Goal: Navigation & Orientation: Find specific page/section

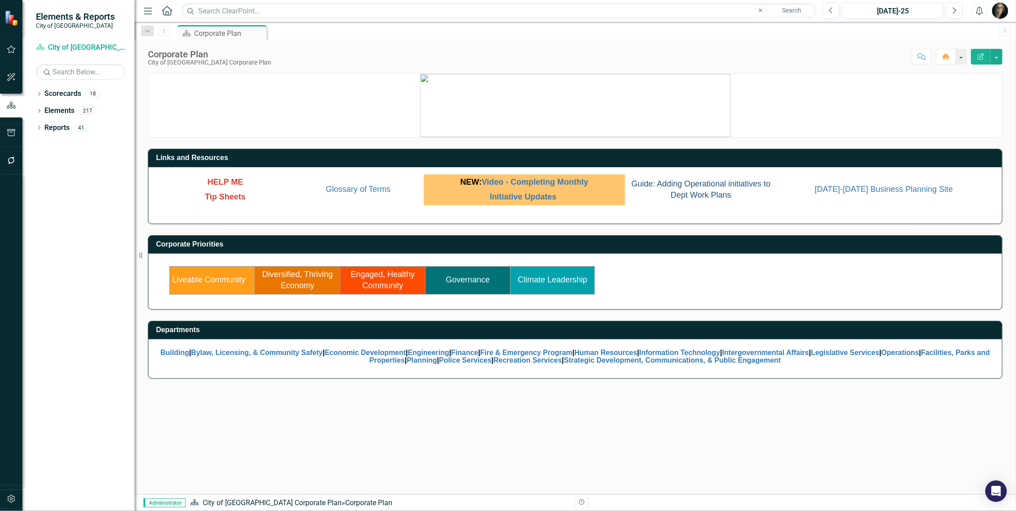
click at [698, 197] on span "Guide: Adding Operational initiatives to Dept Work Plans" at bounding box center [700, 189] width 139 height 21
click at [38, 95] on icon "Dropdown" at bounding box center [39, 94] width 6 height 5
click at [43, 111] on icon "Dropdown" at bounding box center [43, 110] width 7 height 5
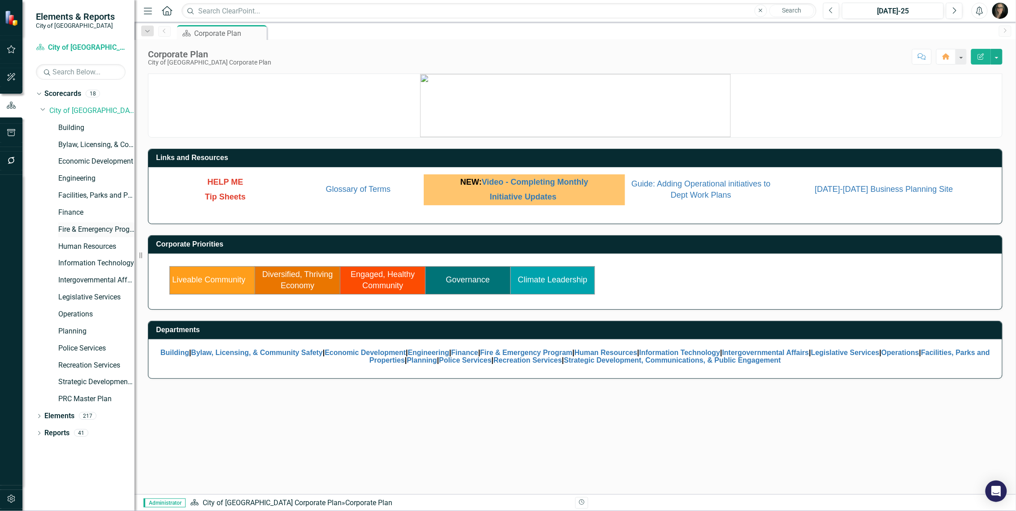
click at [76, 229] on link "Fire & Emergency Program" at bounding box center [96, 230] width 76 height 10
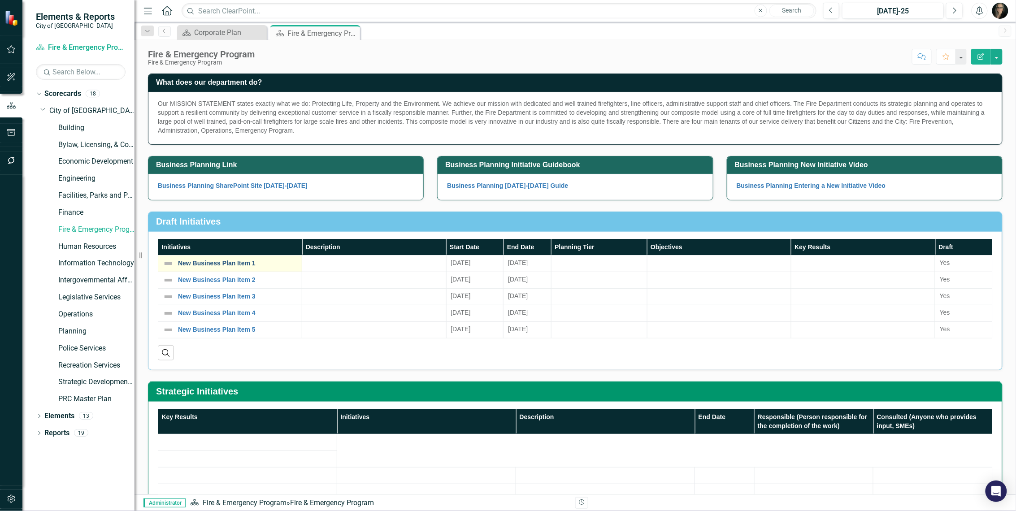
click at [210, 261] on link "New Business Plan Item 1" at bounding box center [237, 263] width 119 height 7
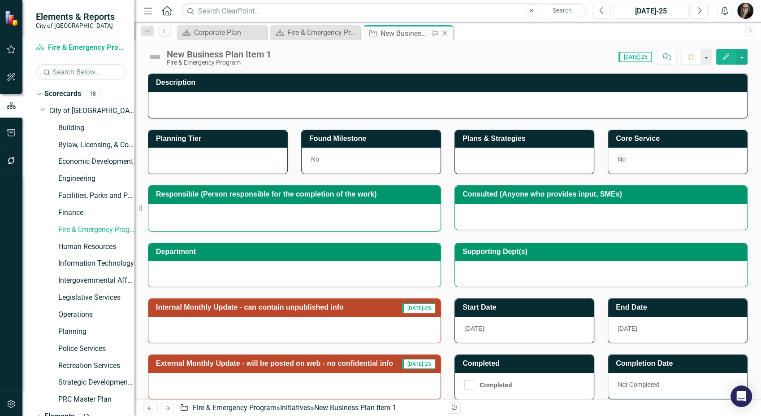
click at [445, 34] on icon at bounding box center [445, 33] width 5 height 5
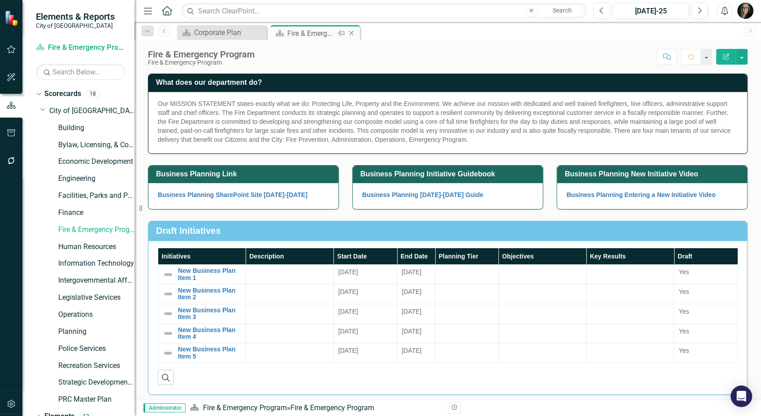
click at [355, 33] on icon "Close" at bounding box center [351, 33] width 9 height 7
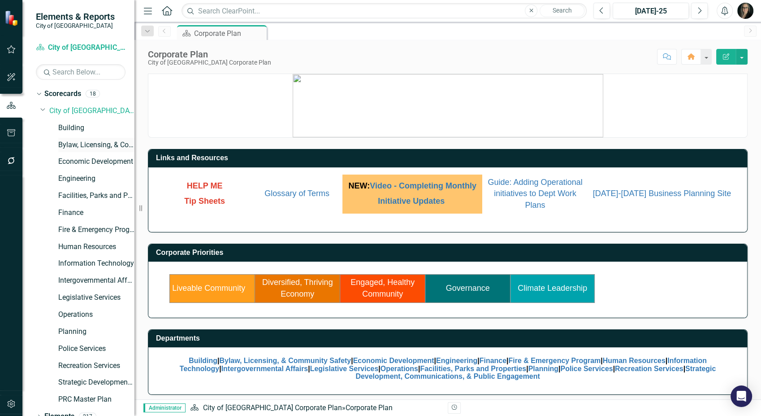
drag, startPoint x: 136, startPoint y: 132, endPoint x: 100, endPoint y: 139, distance: 36.4
click at [100, 139] on div "Elements & Reports City of [GEOGRAPHIC_DATA] Scorecard City of [GEOGRAPHIC_DATA…" at bounding box center [67, 208] width 135 height 416
click at [548, 51] on div "Score: N/A [DATE]-25 Completed Comment Home Edit Report" at bounding box center [512, 56] width 472 height 15
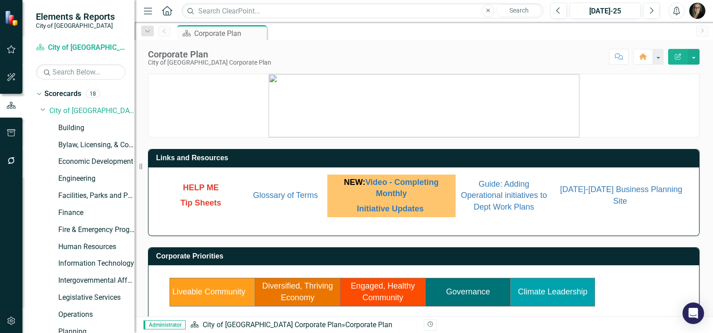
drag, startPoint x: 629, startPoint y: 2, endPoint x: 423, endPoint y: 31, distance: 207.9
click at [423, 31] on div "Scorecard Corporate Plan Pin" at bounding box center [433, 32] width 516 height 14
click at [290, 56] on div "Score: N/A [DATE]-25 Completed Comment Home Edit Report" at bounding box center [488, 56] width 424 height 15
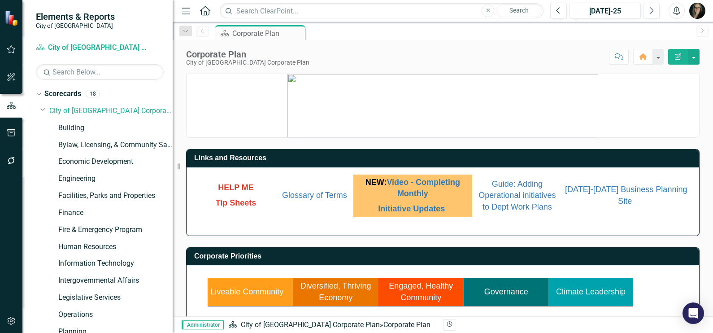
drag, startPoint x: 138, startPoint y: 131, endPoint x: 173, endPoint y: 134, distance: 35.1
click at [173, 134] on div "Resize" at bounding box center [176, 166] width 7 height 333
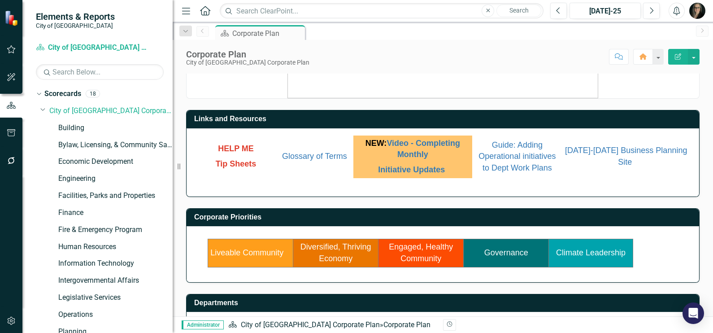
scroll to position [56, 0]
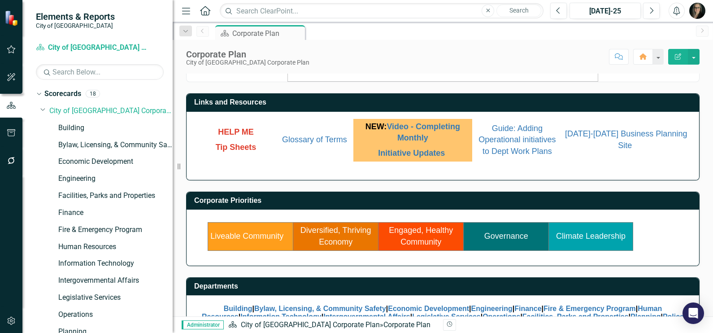
click at [408, 230] on link "Engaged, Healthy Community" at bounding box center [421, 236] width 64 height 21
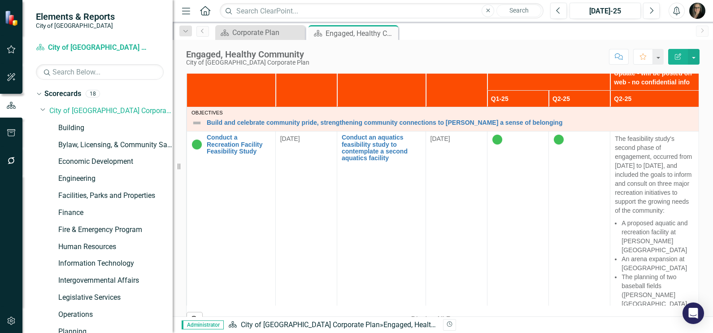
scroll to position [824, 0]
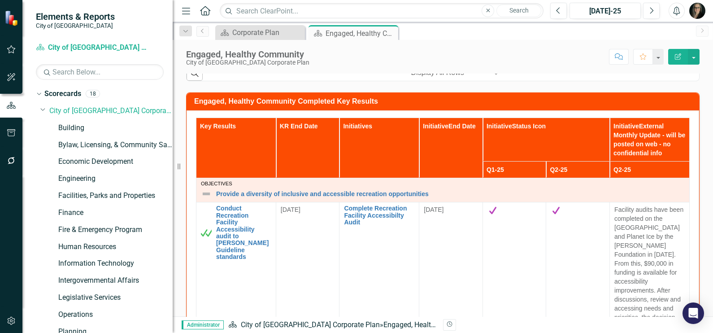
click at [183, 10] on icon "Menu" at bounding box center [186, 10] width 12 height 9
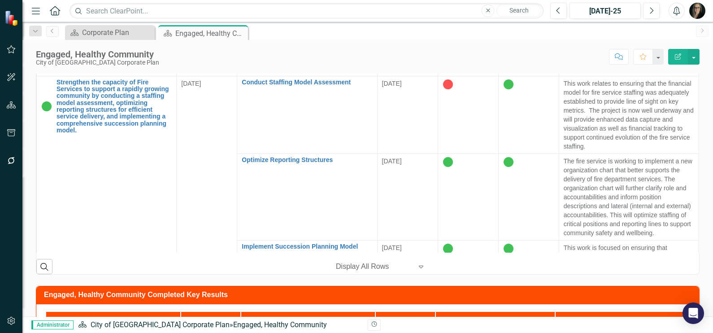
scroll to position [581, 0]
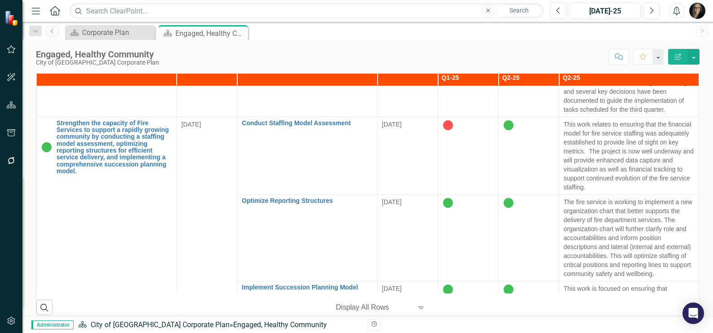
click at [702, 139] on div "Engaged, Healthy Community Priority Statement We provide dynamic public spaces …" at bounding box center [367, 62] width 691 height 1161
click at [34, 10] on icon "button" at bounding box center [36, 11] width 8 height 6
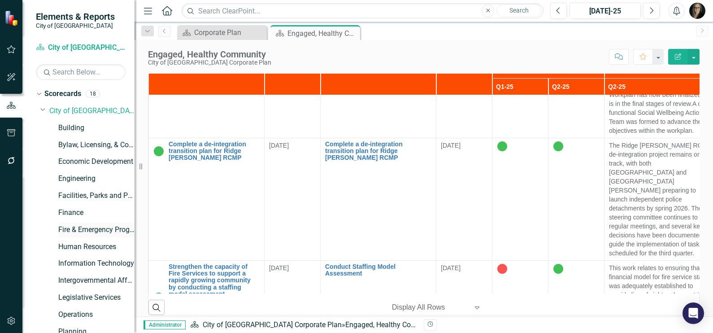
click at [85, 231] on link "Fire & Emergency Program" at bounding box center [96, 230] width 76 height 10
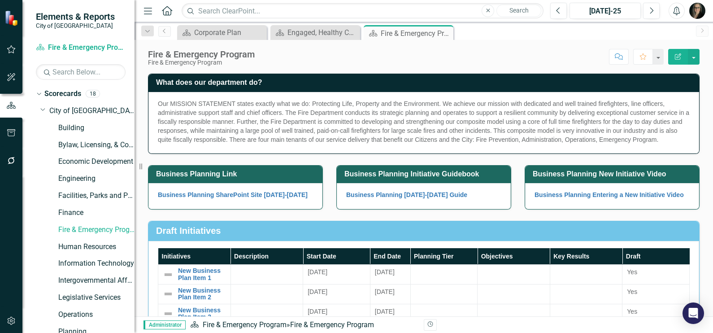
click at [148, 7] on icon "Menu" at bounding box center [148, 10] width 12 height 9
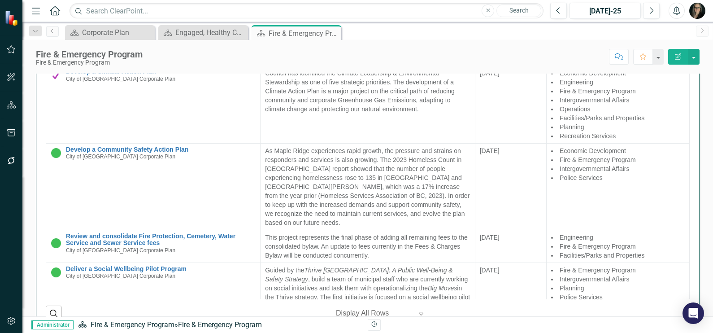
scroll to position [953, 0]
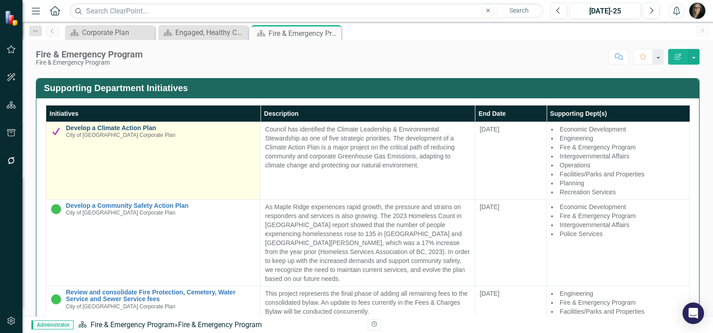
click at [90, 128] on link "Develop a Climate Action Plan" at bounding box center [161, 128] width 190 height 7
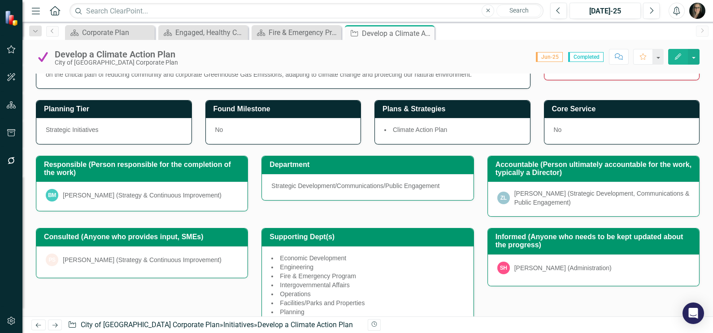
scroll to position [56, 0]
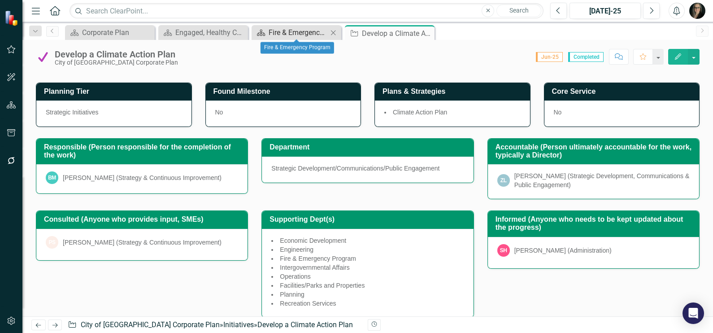
click at [271, 39] on div "Scorecard Fire & Emergency Program Close" at bounding box center [297, 32] width 90 height 15
click at [270, 36] on div "Fire & Emergency Program" at bounding box center [298, 32] width 59 height 11
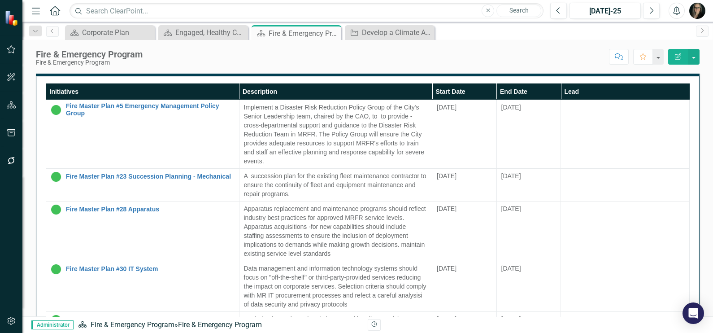
scroll to position [673, 0]
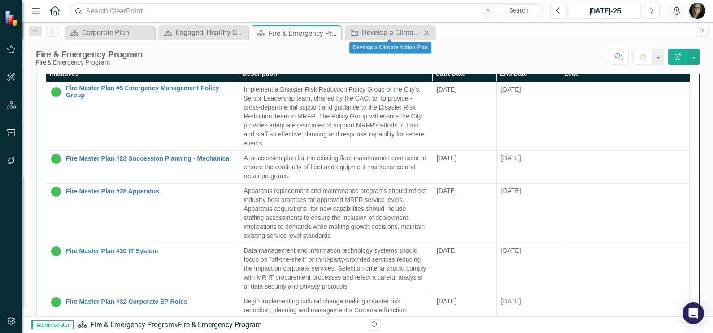
click at [426, 29] on icon "Close" at bounding box center [426, 32] width 9 height 7
click at [0, 0] on icon "Close" at bounding box center [0, 0] width 0 height 0
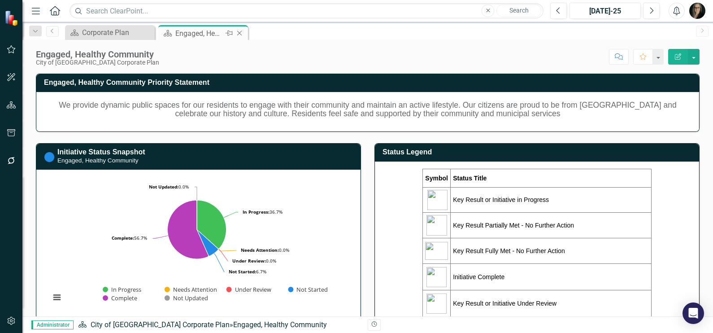
click at [240, 30] on icon "Close" at bounding box center [239, 33] width 9 height 7
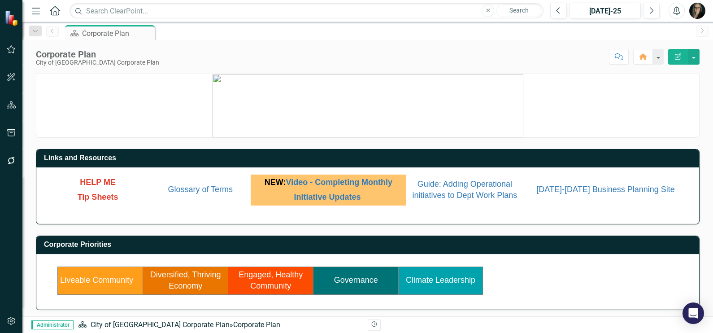
click at [38, 10] on icon "button" at bounding box center [36, 11] width 8 height 6
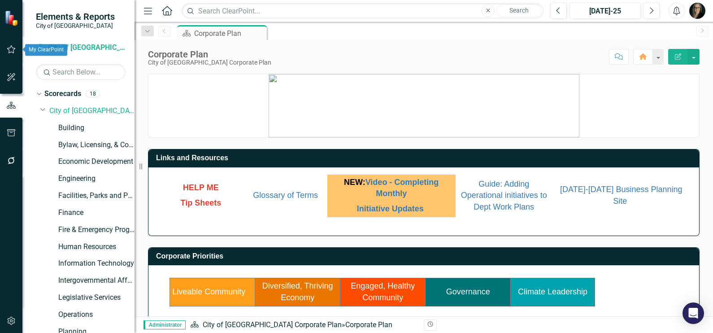
click at [11, 52] on icon "button" at bounding box center [11, 49] width 9 height 8
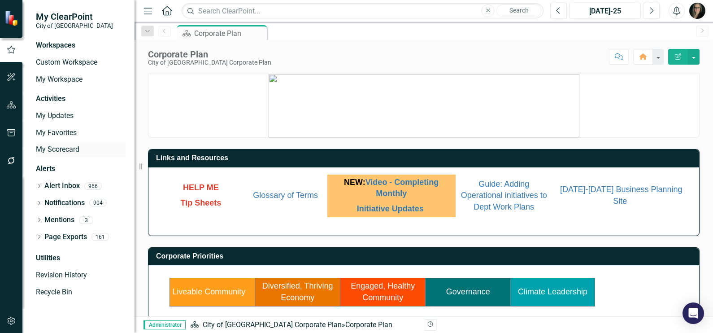
click at [59, 152] on link "My Scorecard" at bounding box center [81, 149] width 90 height 10
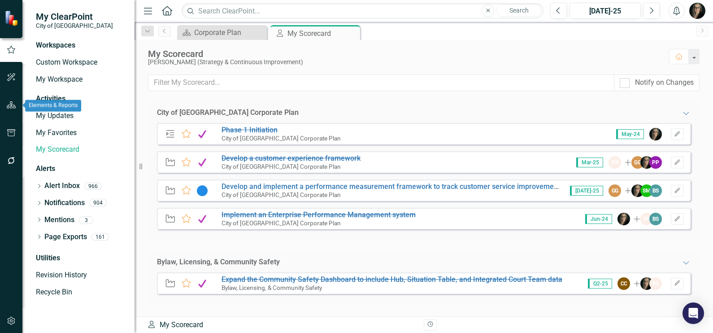
click at [11, 107] on icon "button" at bounding box center [11, 104] width 9 height 7
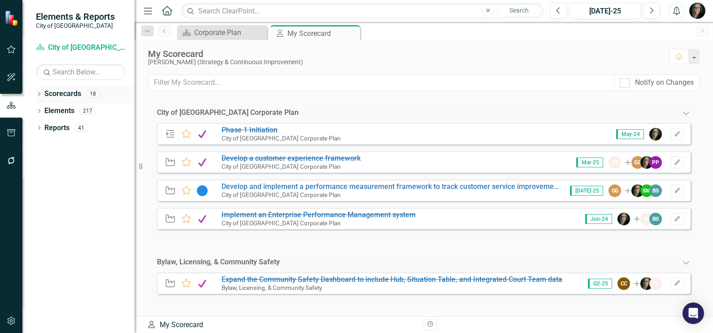
click at [39, 96] on icon "Dropdown" at bounding box center [39, 94] width 6 height 5
click at [57, 108] on link "City of [GEOGRAPHIC_DATA] Corporate Plan" at bounding box center [91, 111] width 85 height 10
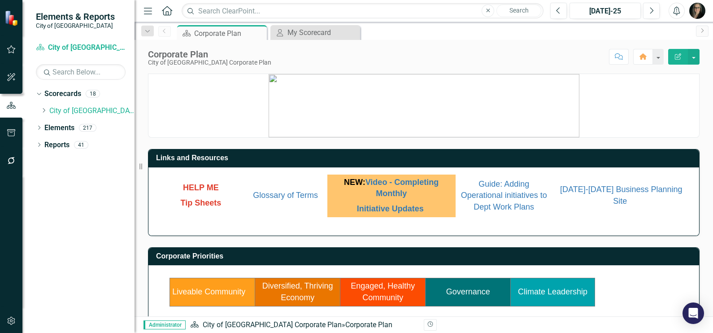
click at [466, 289] on link "Governance" at bounding box center [468, 291] width 44 height 9
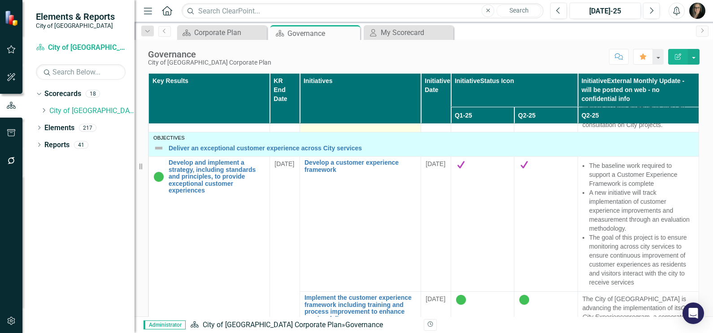
scroll to position [112, 0]
click at [44, 110] on icon "Dropdown" at bounding box center [43, 110] width 7 height 5
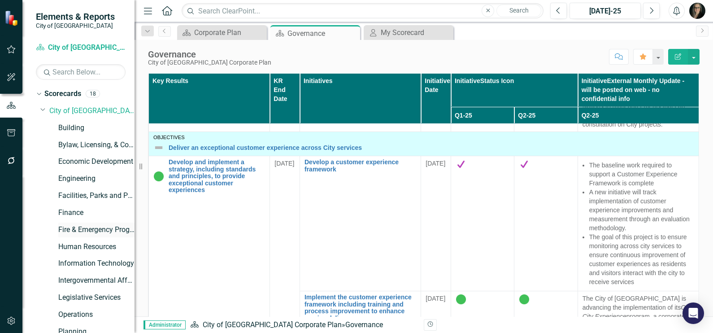
click at [88, 231] on link "Fire & Emergency Program" at bounding box center [96, 230] width 76 height 10
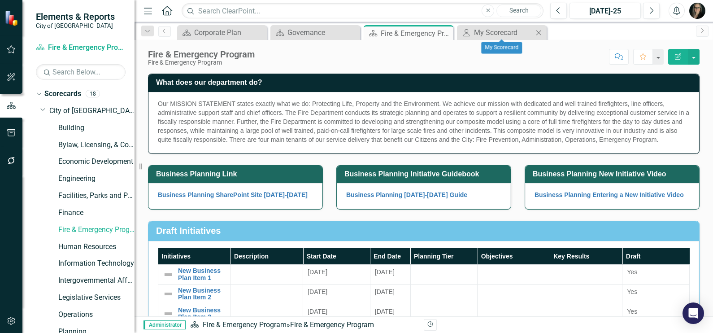
click at [477, 38] on div "My Scorecard My Scorecard Close" at bounding box center [502, 32] width 90 height 15
click at [479, 30] on div "My Scorecard" at bounding box center [503, 32] width 59 height 11
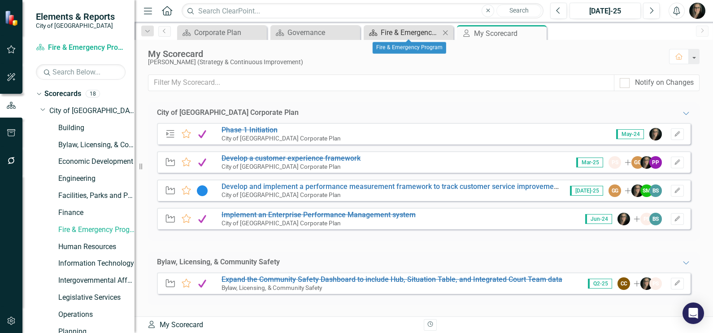
click at [400, 29] on div "Fire & Emergency Program" at bounding box center [410, 32] width 59 height 11
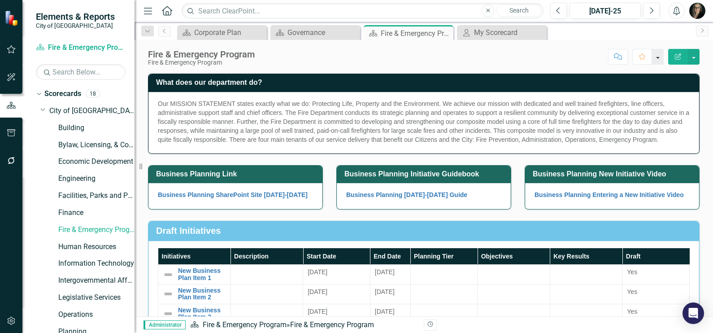
click at [657, 57] on button "button" at bounding box center [658, 57] width 12 height 16
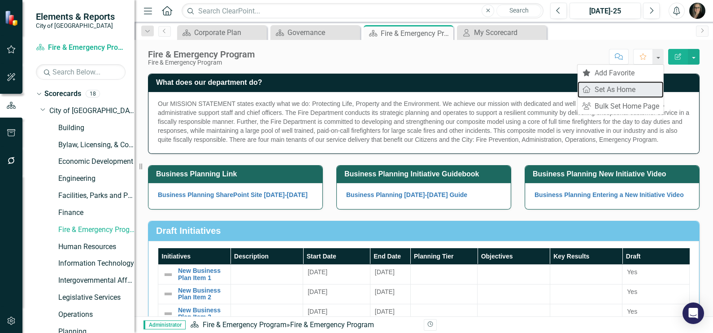
click at [618, 84] on link "Home Set As Home" at bounding box center [621, 89] width 86 height 17
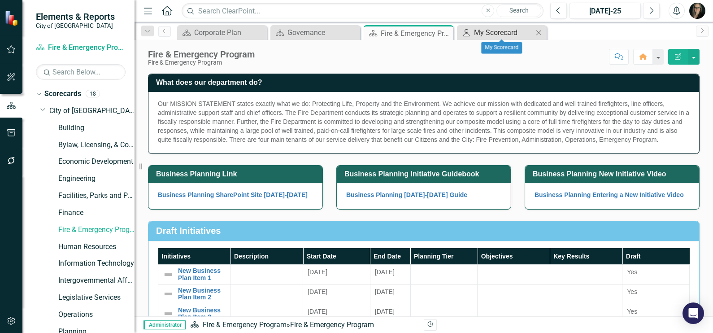
click at [504, 32] on div "My Scorecard" at bounding box center [503, 32] width 59 height 11
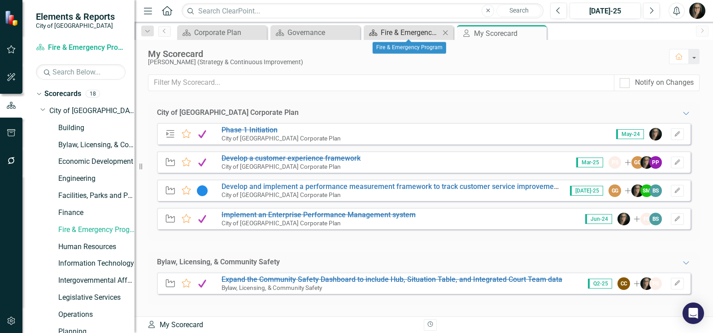
click at [394, 27] on div "Fire & Emergency Program" at bounding box center [410, 32] width 59 height 11
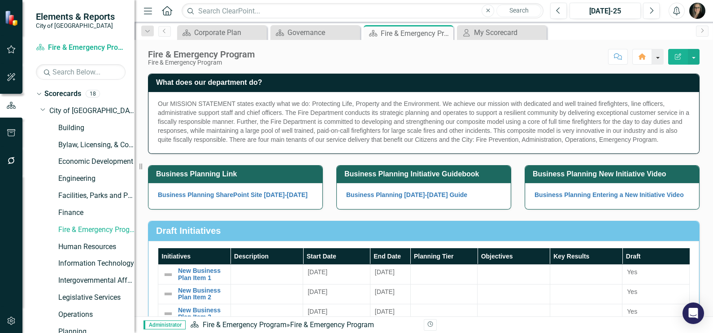
click at [658, 57] on button "button" at bounding box center [658, 57] width 12 height 16
click at [638, 74] on link "Home Clear Home Page" at bounding box center [621, 73] width 86 height 17
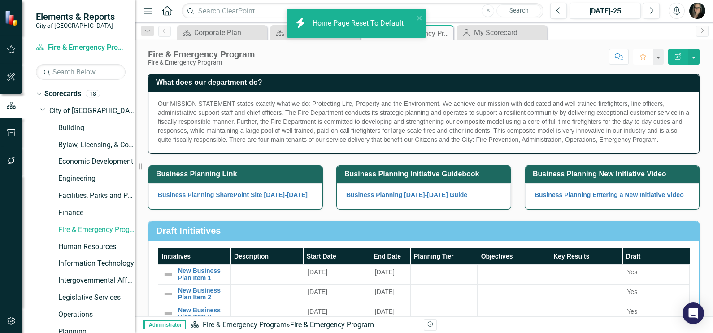
click at [639, 56] on icon "Favorite" at bounding box center [643, 56] width 8 height 6
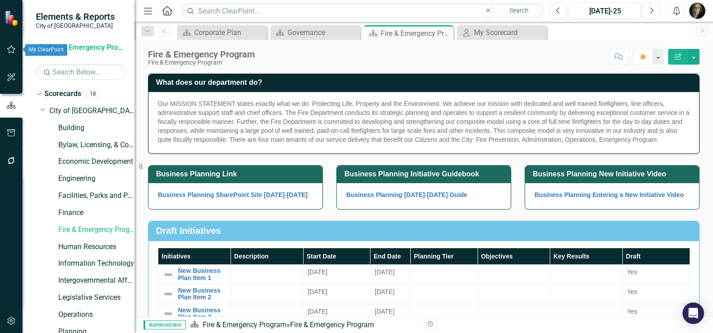
click at [12, 49] on icon "button" at bounding box center [11, 49] width 9 height 7
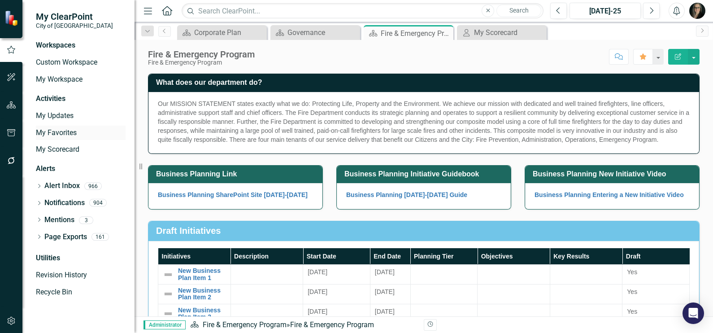
click at [54, 134] on link "My Favorites" at bounding box center [81, 133] width 90 height 10
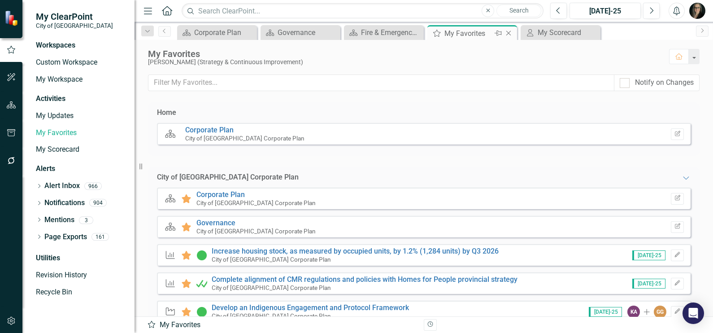
click at [507, 30] on icon "Close" at bounding box center [508, 33] width 9 height 7
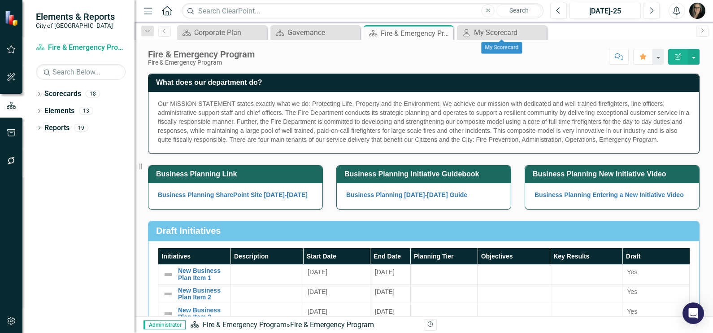
drag, startPoint x: 538, startPoint y: 31, endPoint x: 485, endPoint y: 31, distance: 53.4
click at [0, 0] on icon "Close" at bounding box center [0, 0] width 0 height 0
click at [446, 34] on icon at bounding box center [445, 33] width 5 height 5
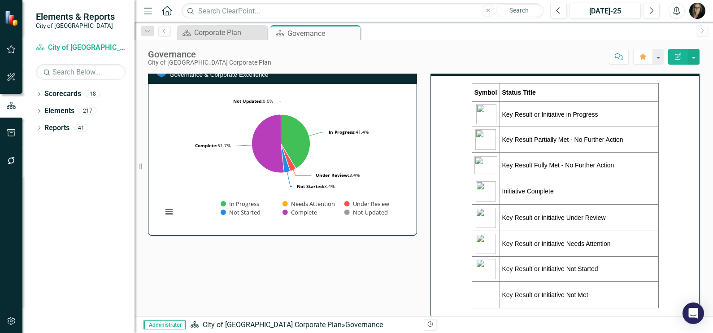
scroll to position [112, 0]
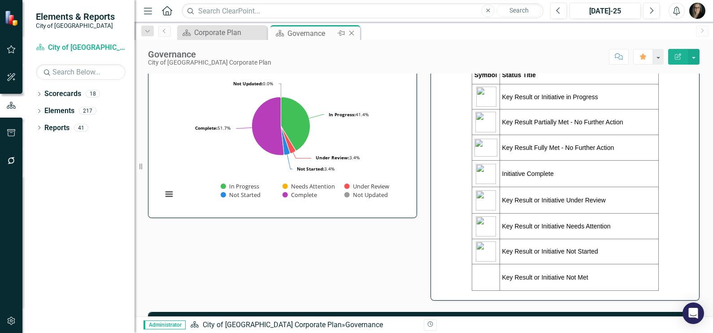
click at [350, 30] on icon "Close" at bounding box center [351, 33] width 9 height 7
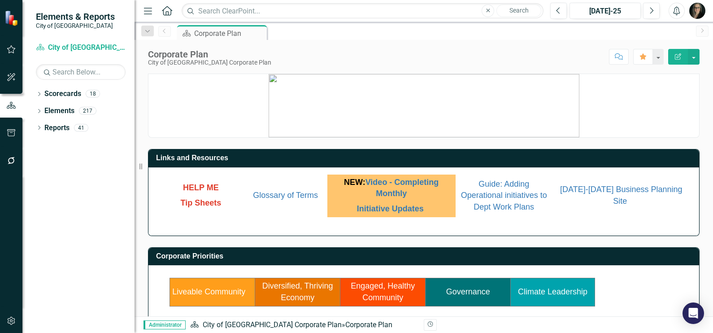
click at [361, 291] on td "Engaged, Healthy Community" at bounding box center [382, 292] width 85 height 28
click at [365, 281] on link "Engaged, Healthy Community" at bounding box center [383, 291] width 64 height 21
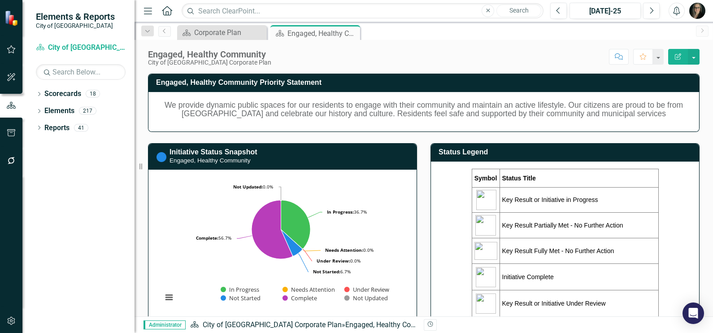
click at [149, 13] on icon "Menu" at bounding box center [148, 10] width 12 height 9
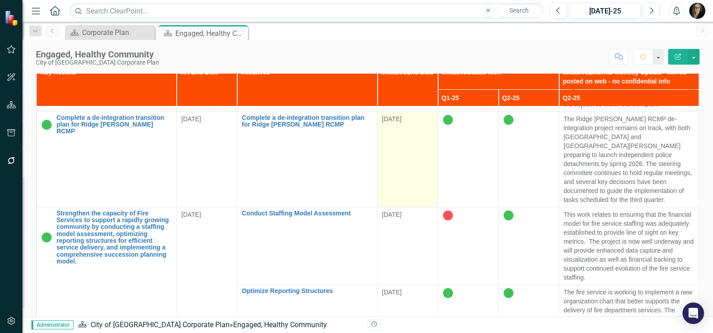
scroll to position [617, 0]
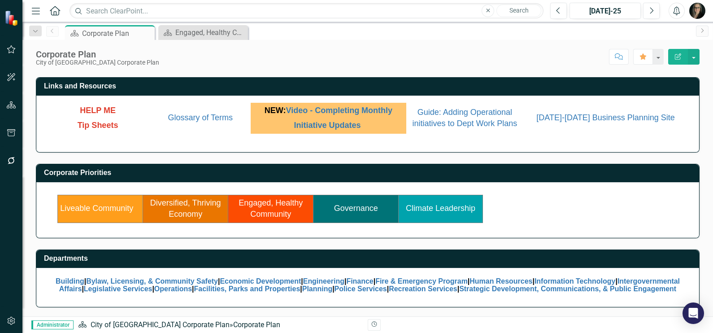
scroll to position [77, 0]
click at [187, 32] on div "Engaged, Healthy Community" at bounding box center [204, 32] width 59 height 11
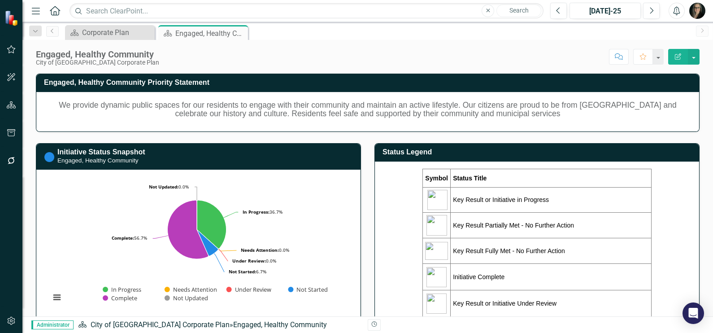
click at [30, 4] on button "Menu" at bounding box center [36, 10] width 12 height 15
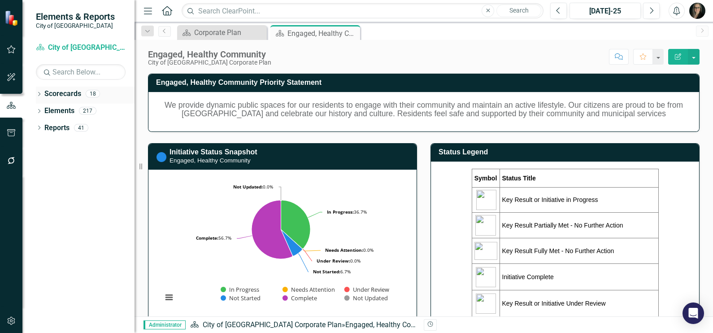
click at [39, 93] on div "Dropdown" at bounding box center [39, 95] width 6 height 8
click at [46, 108] on icon "Dropdown" at bounding box center [43, 110] width 7 height 5
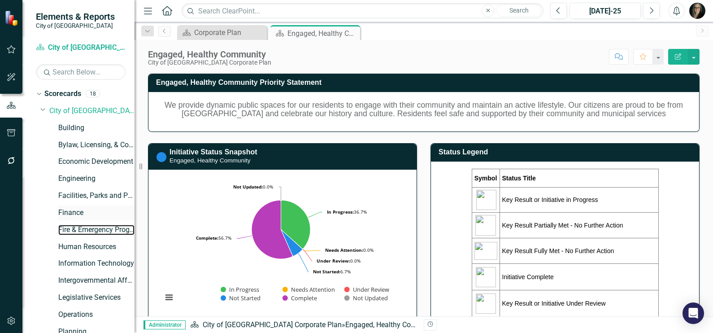
drag, startPoint x: 78, startPoint y: 229, endPoint x: 109, endPoint y: 218, distance: 32.9
click at [78, 229] on link "Fire & Emergency Program" at bounding box center [96, 230] width 76 height 10
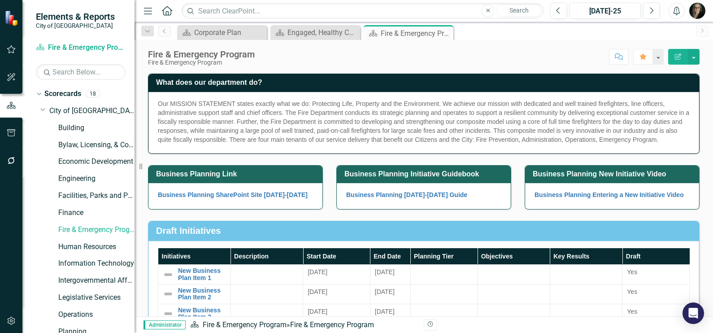
click at [146, 9] on icon "Menu" at bounding box center [148, 10] width 12 height 9
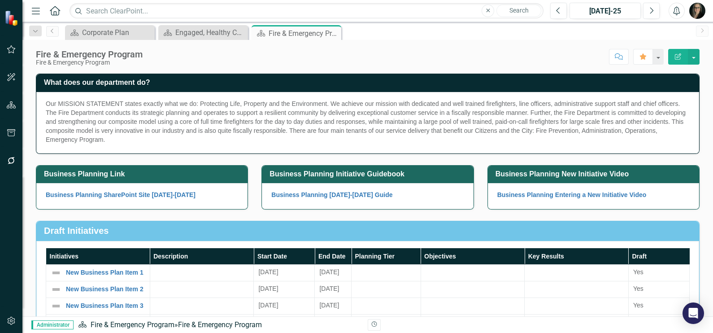
click at [314, 59] on div "Score: N/A [DATE]-25 Completed Comment Favorite Edit Report" at bounding box center [423, 56] width 553 height 15
click at [331, 35] on icon "Close" at bounding box center [332, 33] width 9 height 7
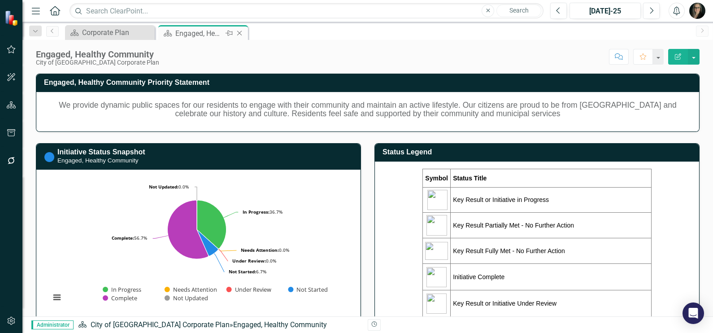
click at [240, 33] on icon "Close" at bounding box center [239, 33] width 9 height 7
